Goal: Transaction & Acquisition: Purchase product/service

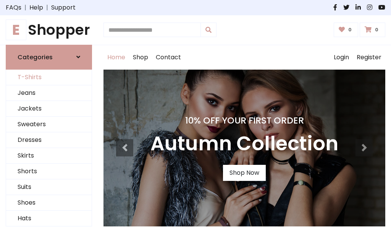
click at [49, 77] on link "T-Shirts" at bounding box center [49, 78] width 86 height 16
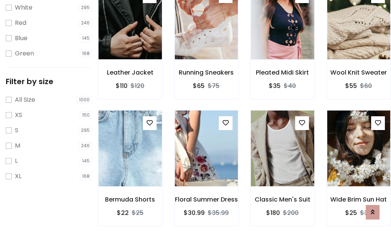
scroll to position [14, 0]
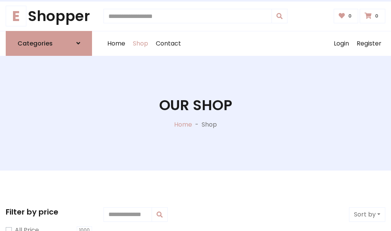
click at [196, 113] on h1 "Our Shop" at bounding box center [195, 105] width 73 height 17
click at [245, 43] on div "Home Shop Contact Log out Login Register" at bounding box center [245, 43] width 282 height 24
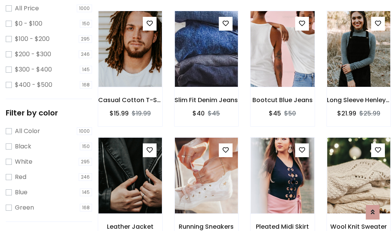
click at [282, 63] on img at bounding box center [283, 48] width 76 height 183
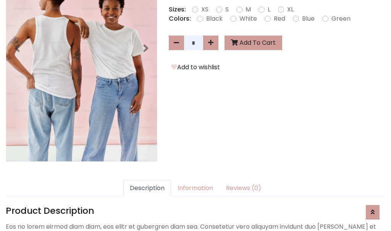
scroll to position [187, 0]
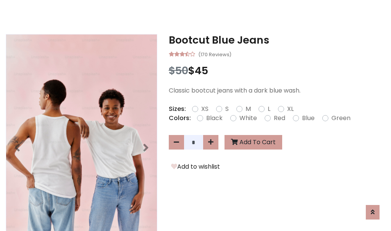
click at [277, 40] on h3 "Bootcut Blue Jeans" at bounding box center [277, 40] width 217 height 12
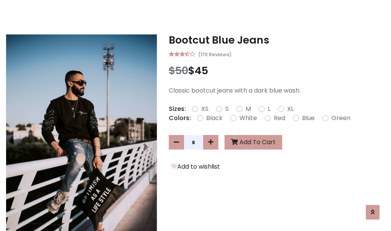
click at [277, 40] on h3 "Bootcut Blue Jeans" at bounding box center [277, 40] width 217 height 12
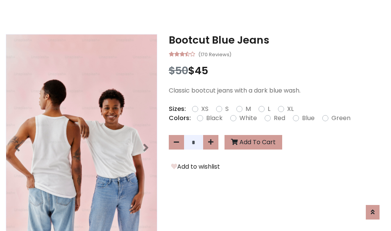
click at [277, 40] on h3 "Bootcut Blue Jeans" at bounding box center [277, 40] width 217 height 12
